Goal: Information Seeking & Learning: Learn about a topic

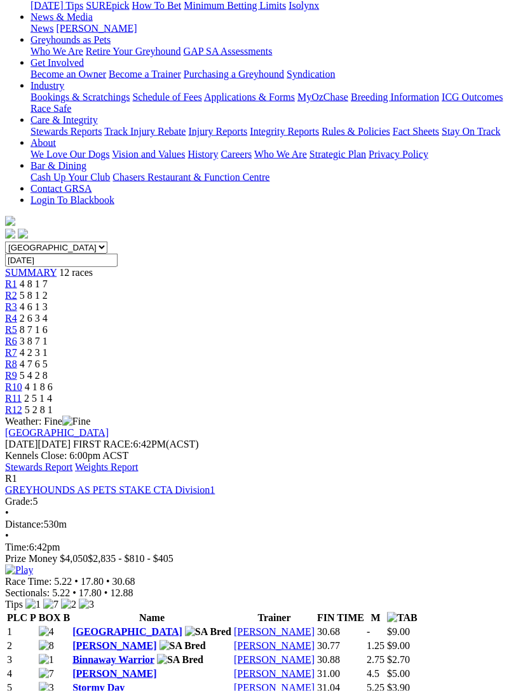
click at [315, 639] on td "[PERSON_NAME]" at bounding box center [274, 645] width 82 height 13
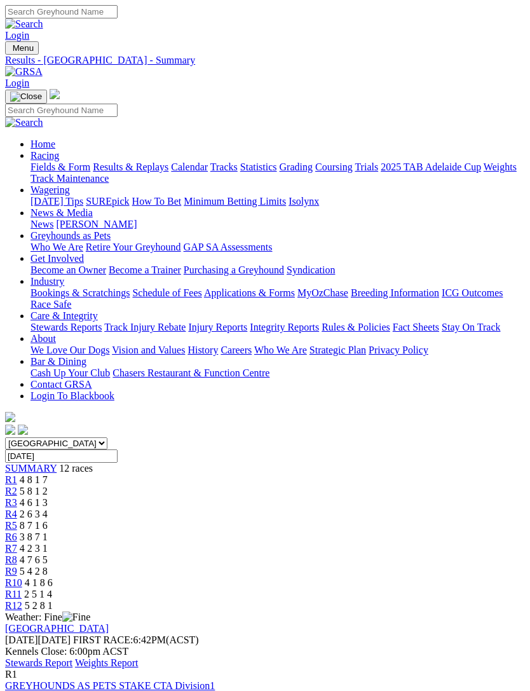
click at [72, 657] on link "Stewards Report" at bounding box center [38, 662] width 67 height 11
click at [17, 554] on span "R8" at bounding box center [11, 559] width 12 height 11
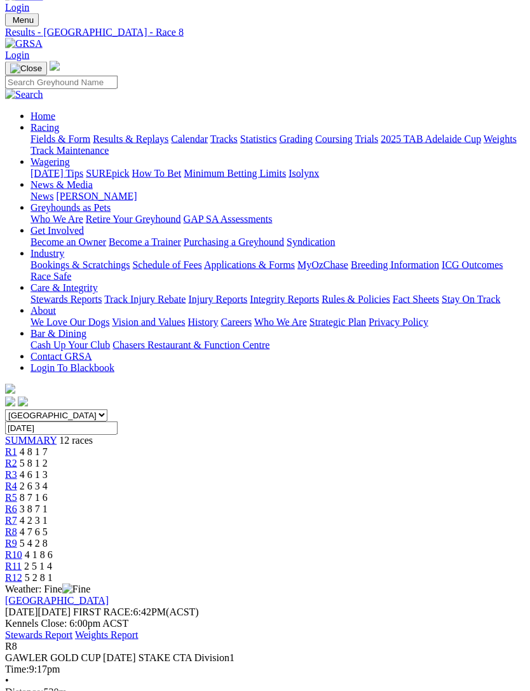
scroll to position [29, 0]
click at [17, 514] on span "R7" at bounding box center [11, 519] width 12 height 11
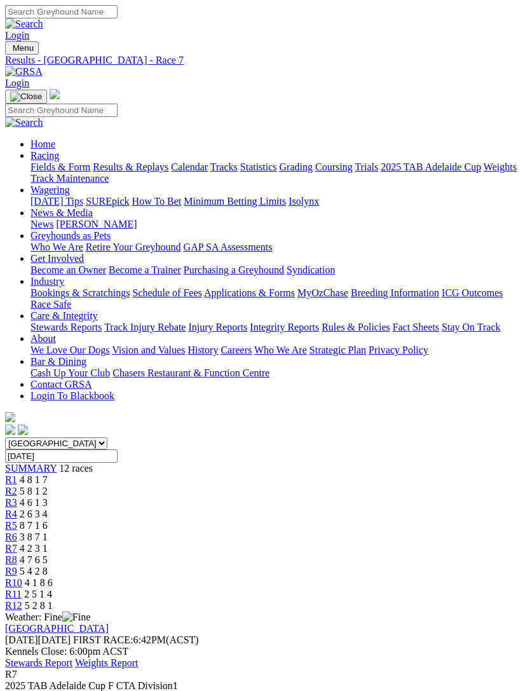
click at [17, 531] on span "R6" at bounding box center [11, 536] width 12 height 11
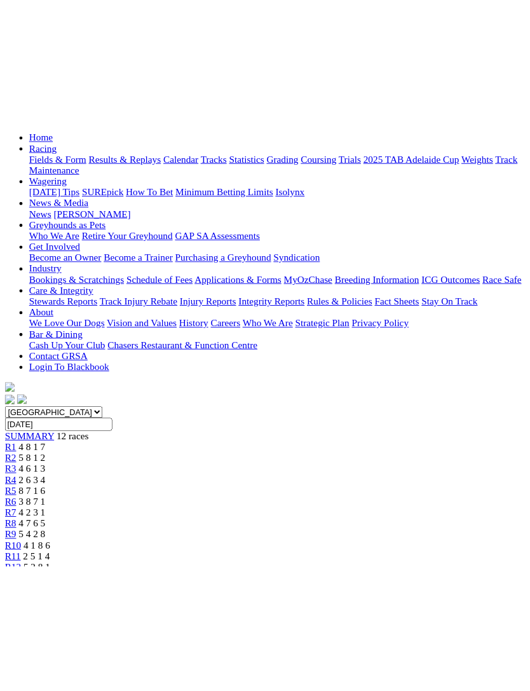
scroll to position [17, 0]
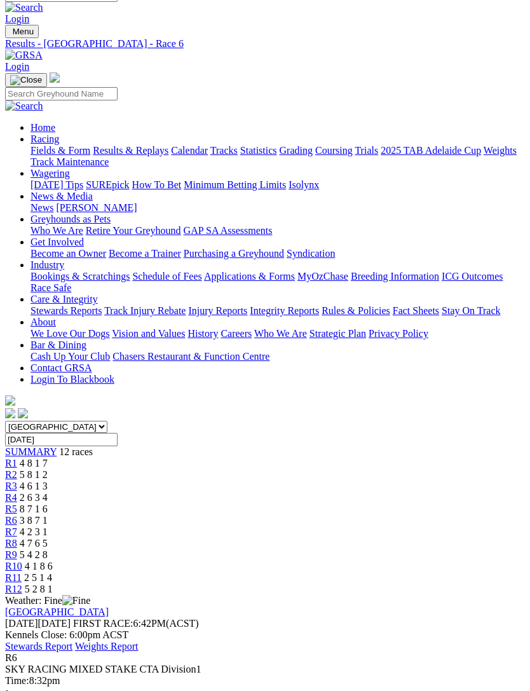
click at [52, 572] on span "2 5 1 4" at bounding box center [38, 577] width 28 height 11
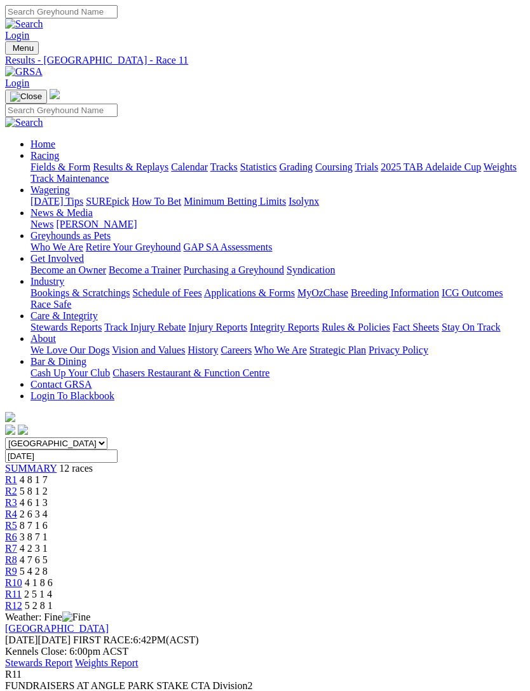
click at [48, 508] on span "2 6 3 4" at bounding box center [34, 513] width 28 height 11
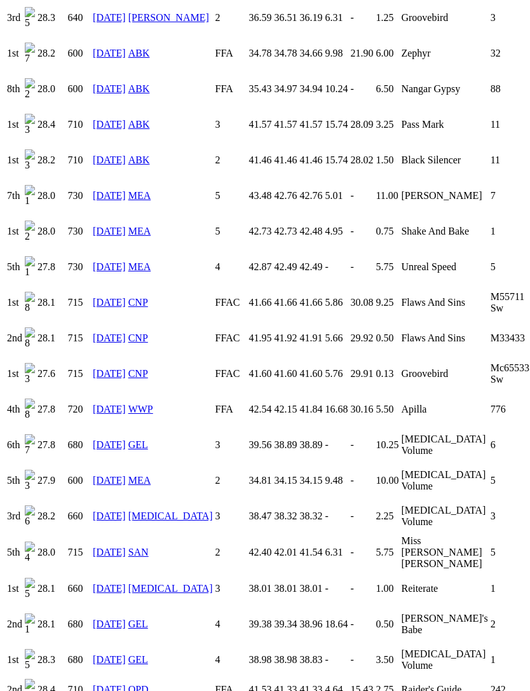
scroll to position [2949, 0]
